Goal: Find specific page/section: Find specific page/section

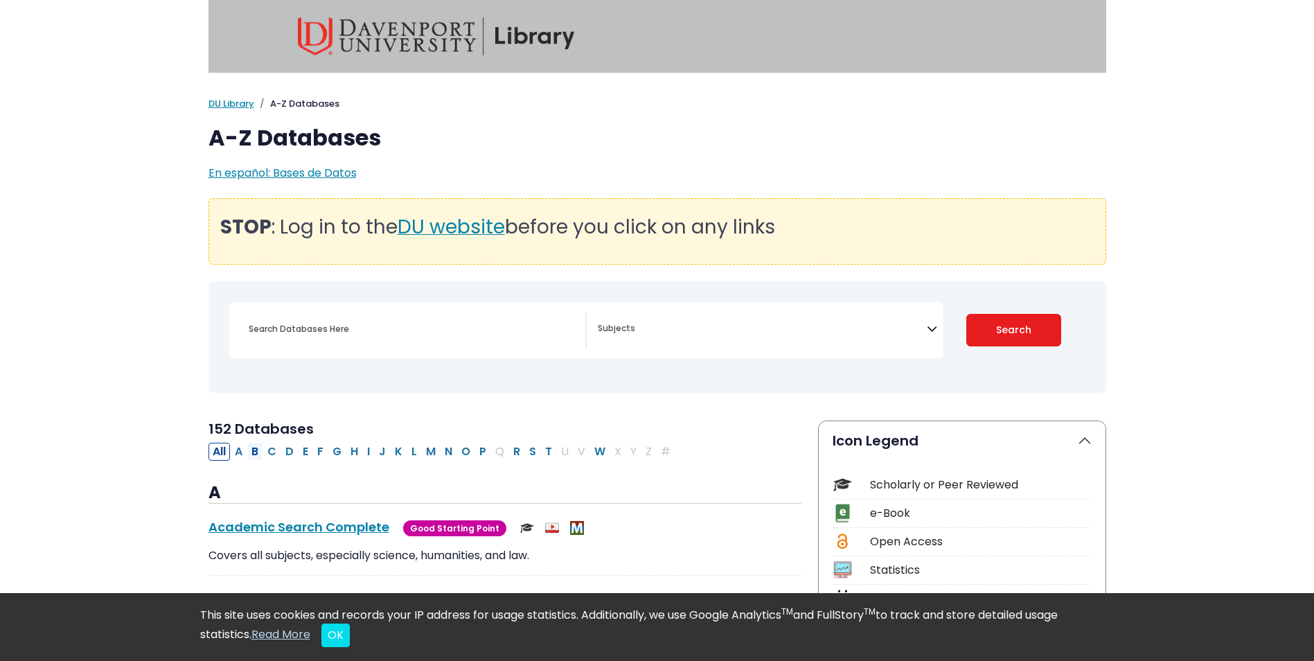
click at [258, 448] on button "B" at bounding box center [254, 452] width 15 height 18
select select "Database Subject Filter"
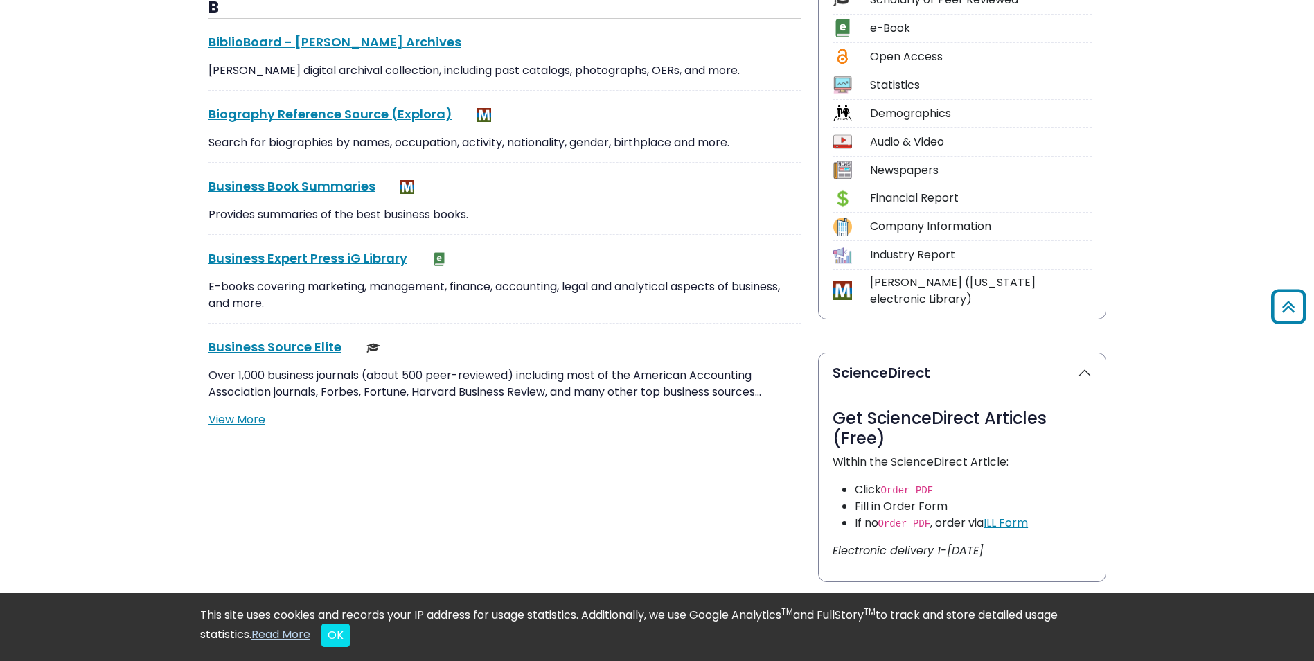
scroll to position [492, 0]
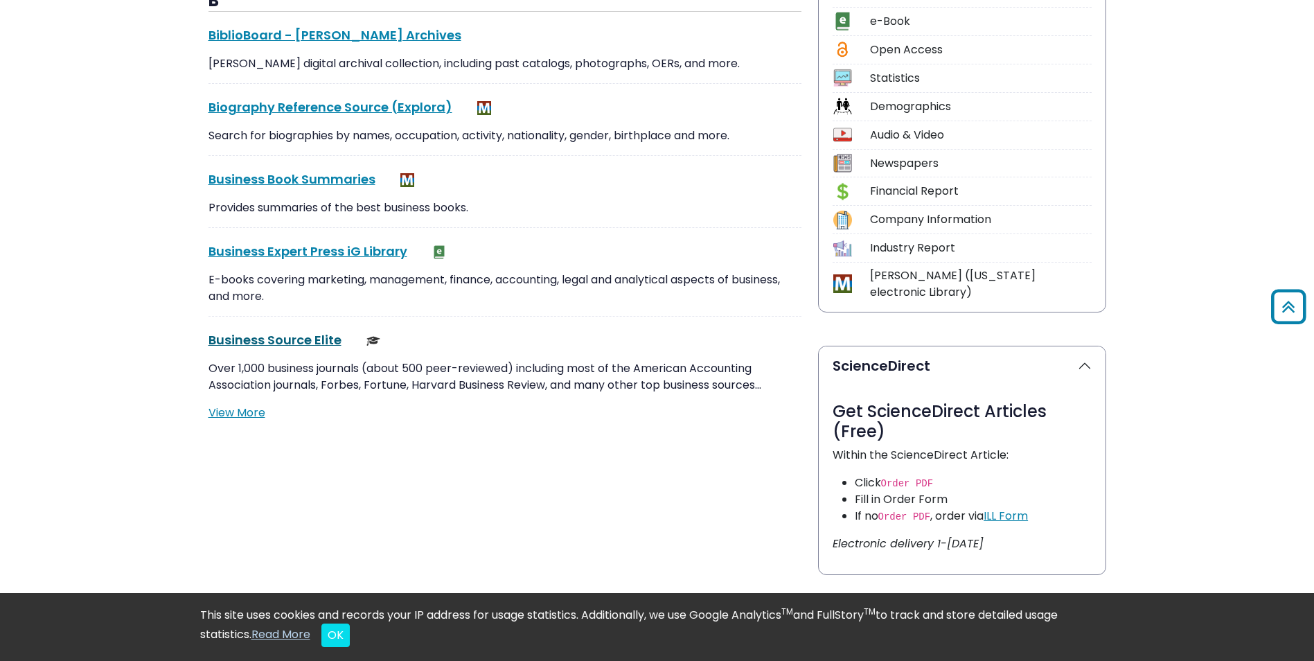
click at [249, 337] on link "Business Source Elite This link opens in a new window" at bounding box center [275, 339] width 133 height 17
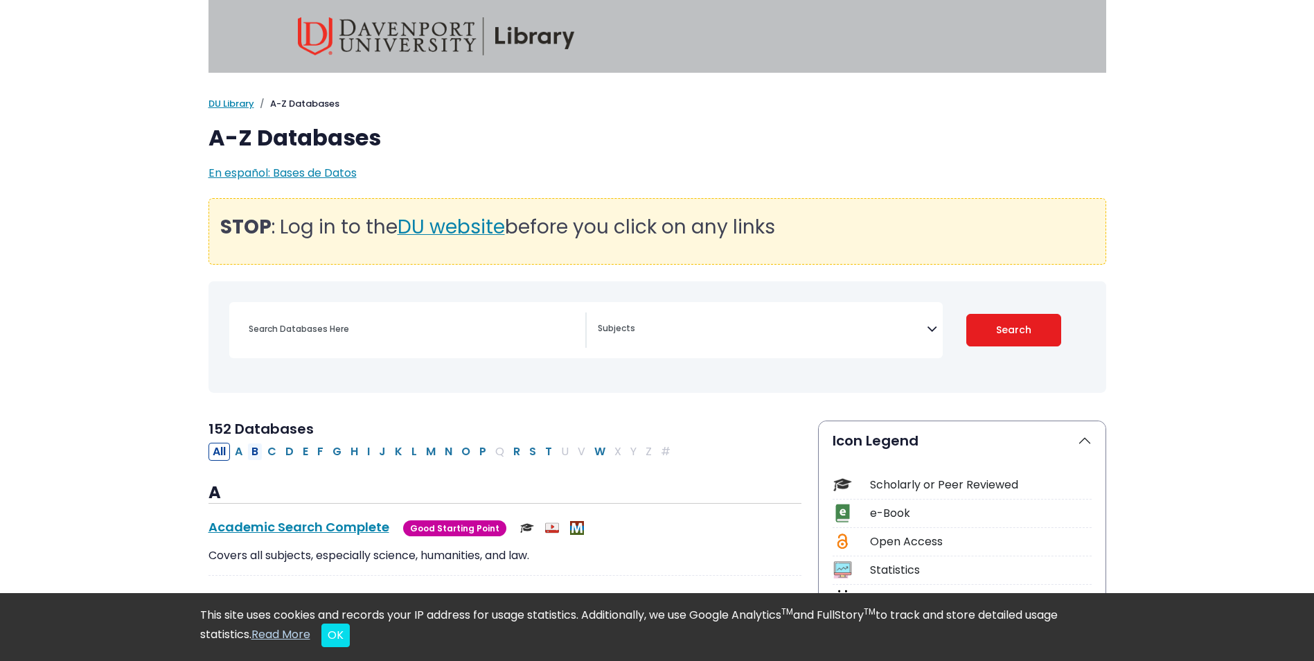
click at [254, 450] on button "B" at bounding box center [254, 452] width 15 height 18
select select "Database Subject Filter"
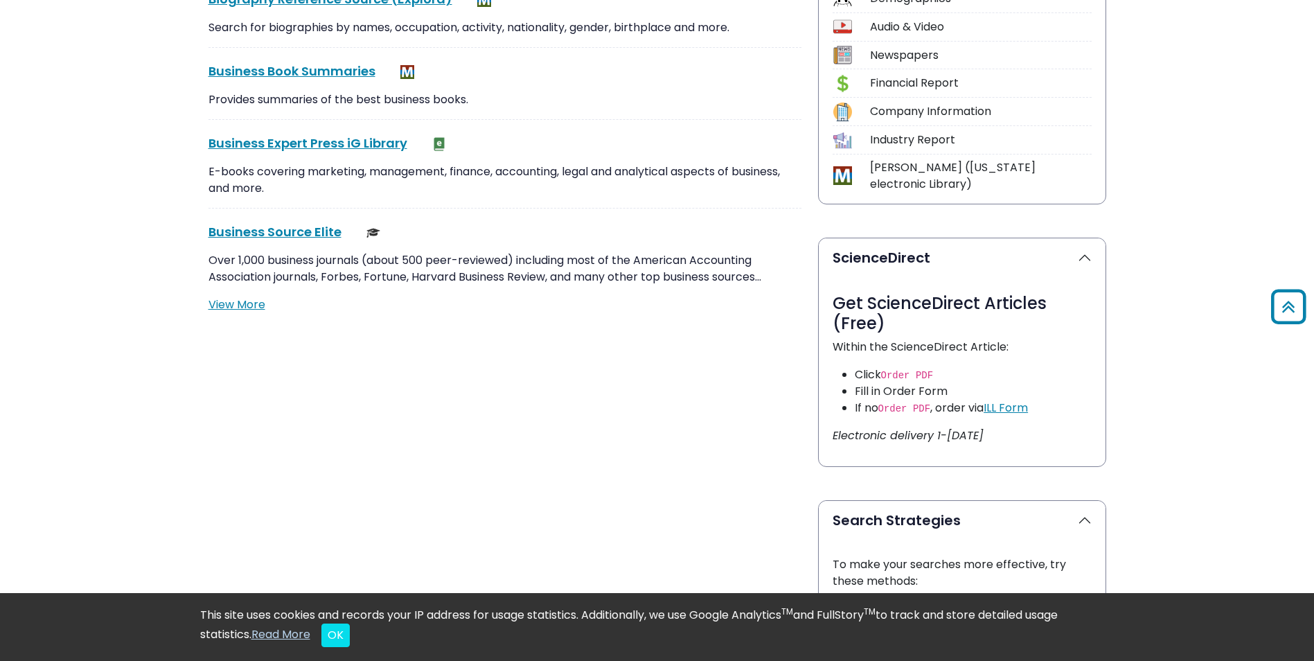
scroll to position [593, 0]
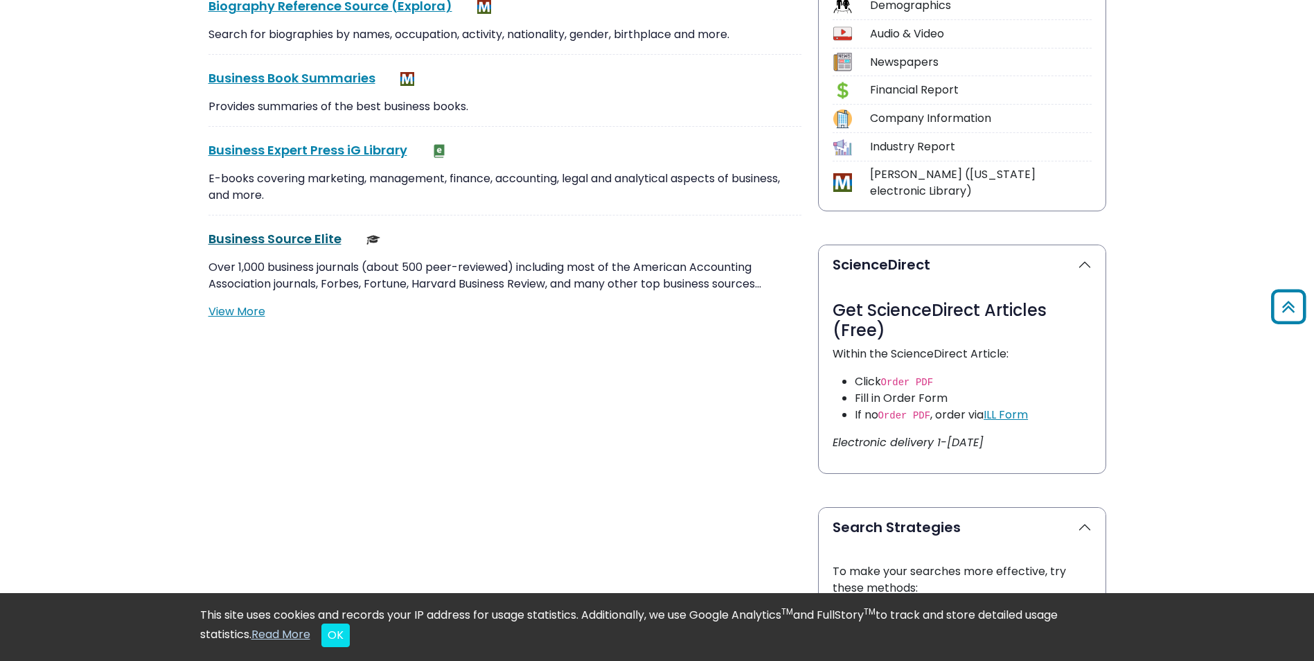
click at [269, 238] on link "Business Source Elite This link opens in a new window" at bounding box center [275, 238] width 133 height 17
